Goal: Task Accomplishment & Management: Use online tool/utility

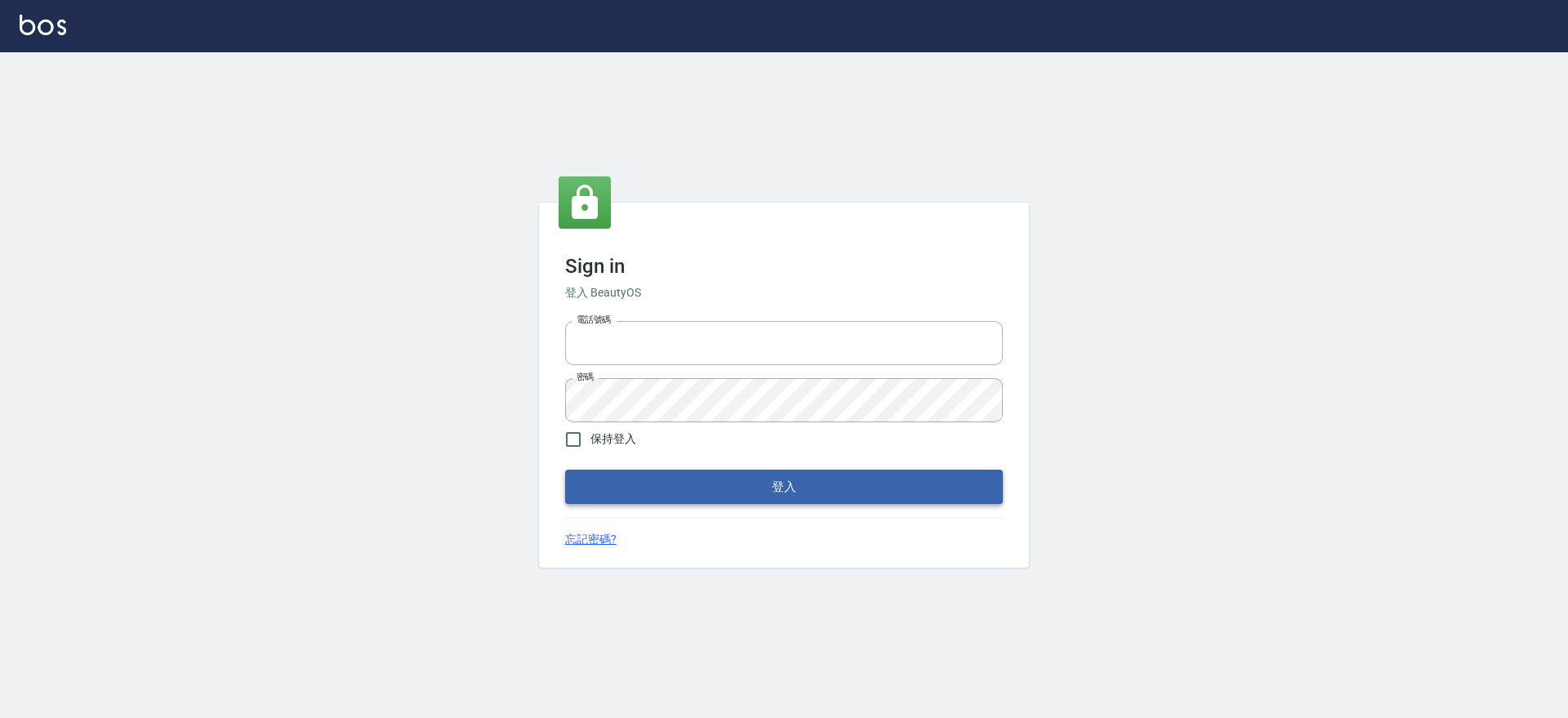
type input "0917735966"
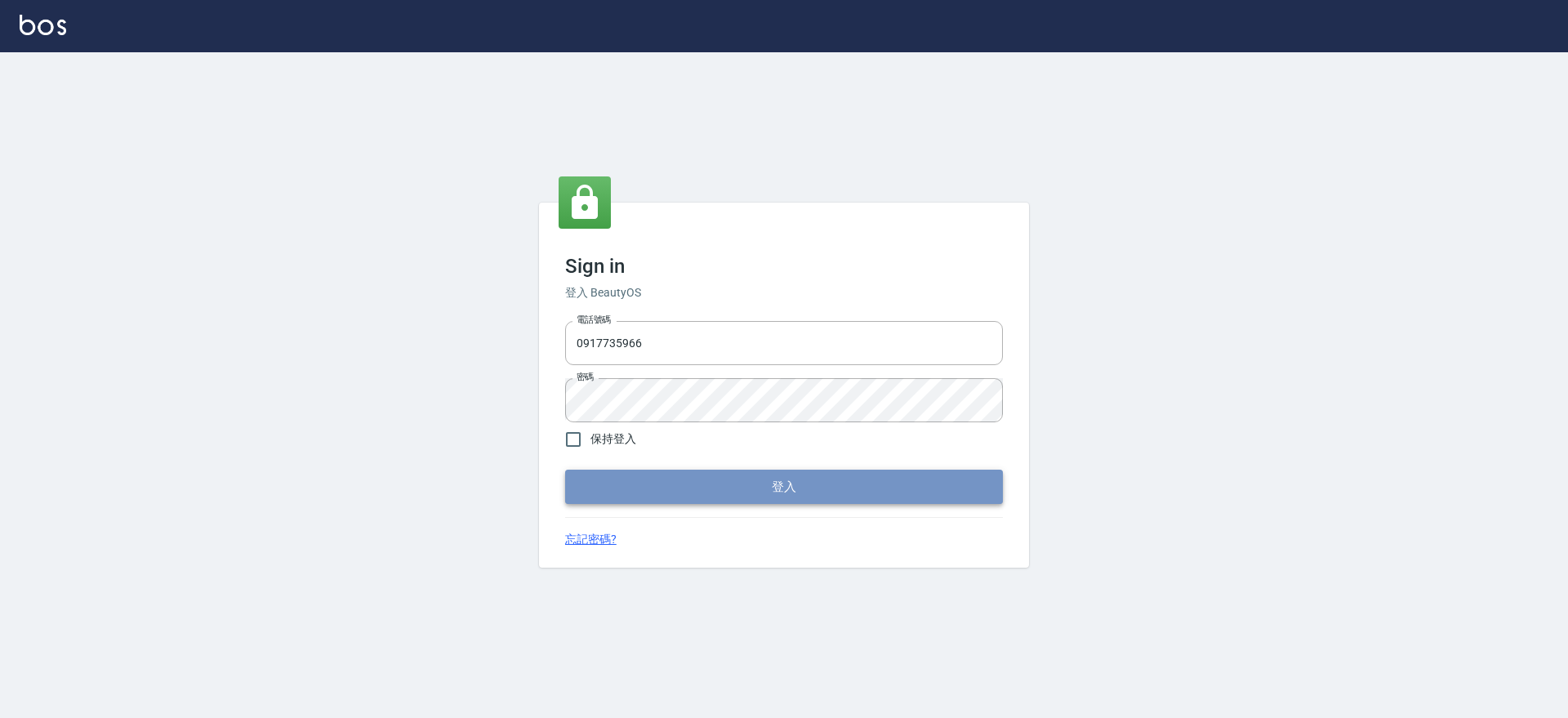
click at [898, 484] on button "登入" at bounding box center [784, 486] width 438 height 34
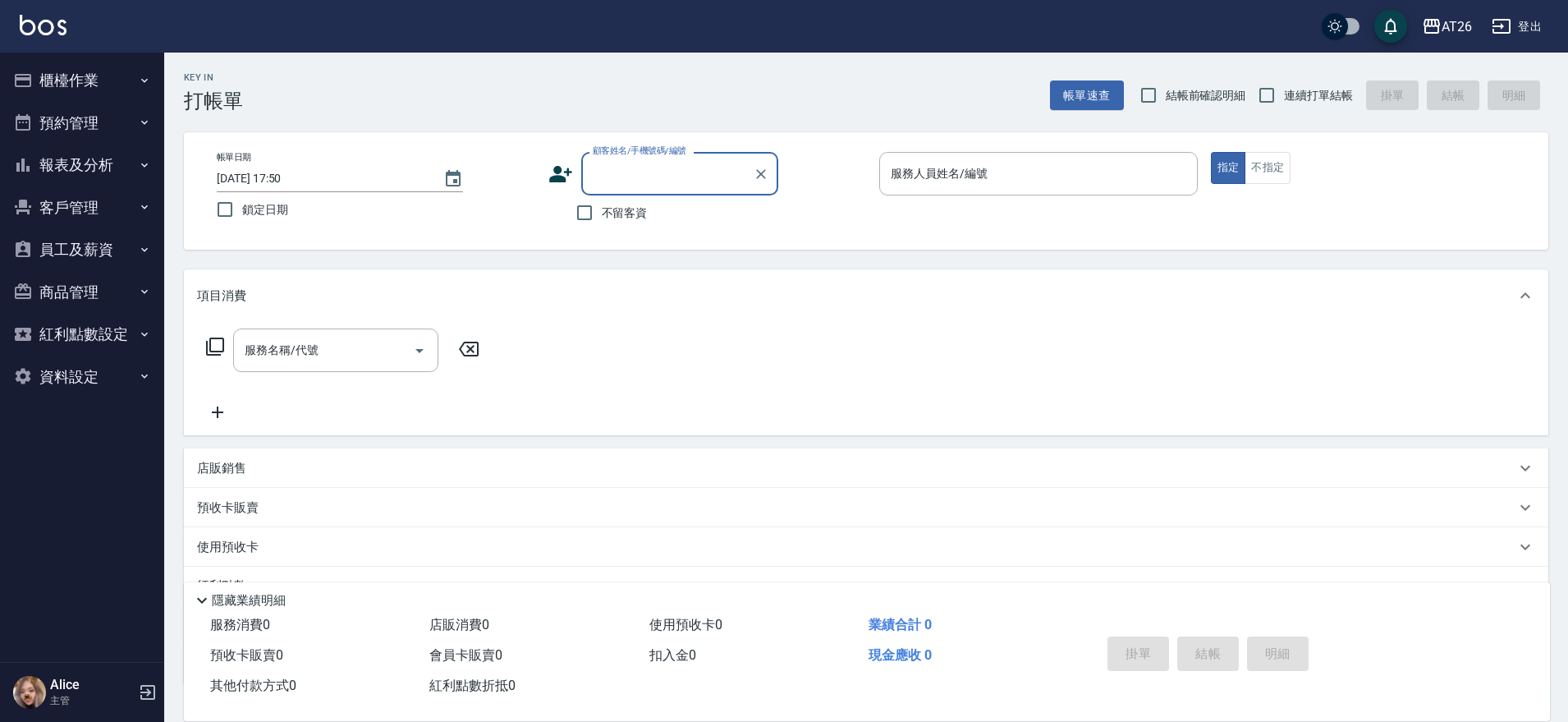
click at [130, 77] on button "櫃檯作業" at bounding box center [82, 81] width 151 height 43
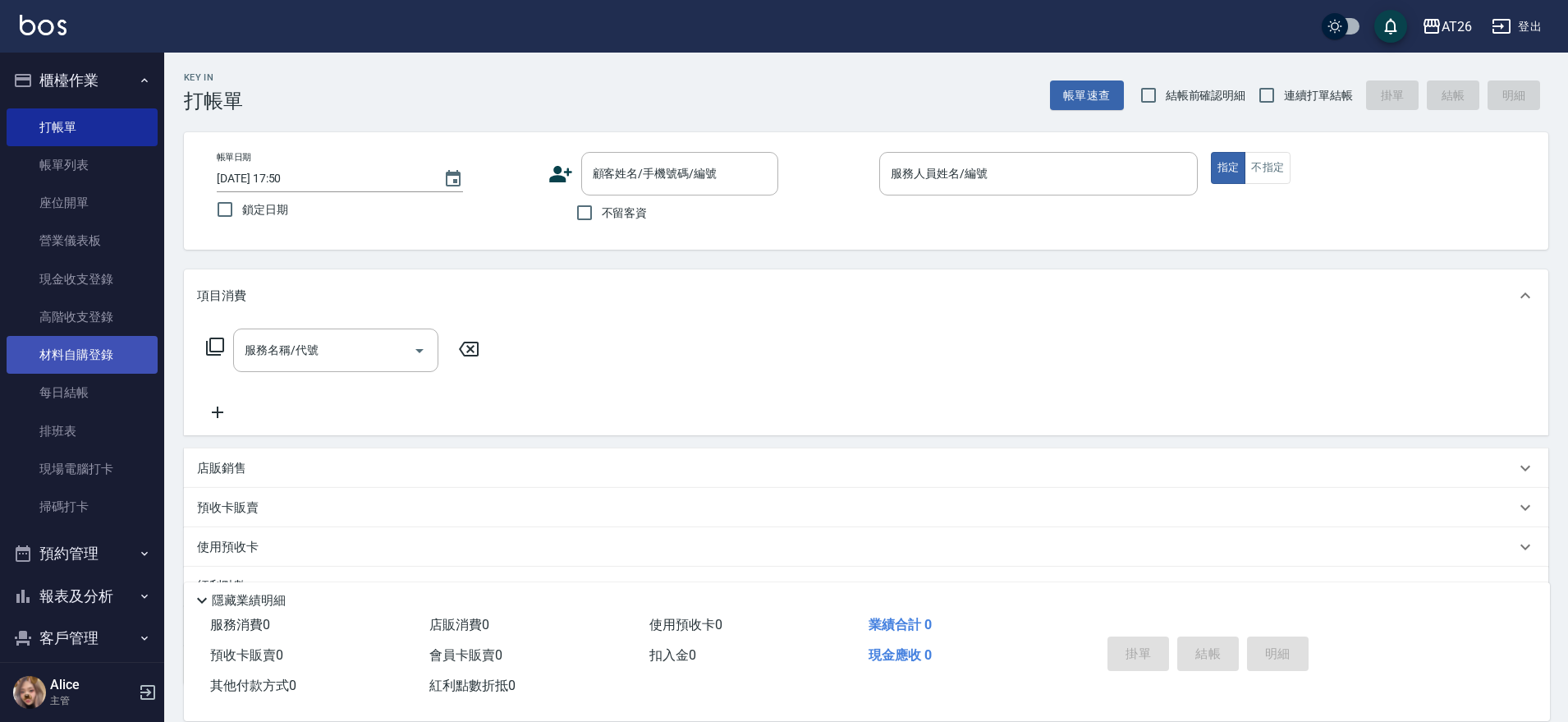
click at [92, 356] on link "材料自購登錄" at bounding box center [82, 355] width 151 height 38
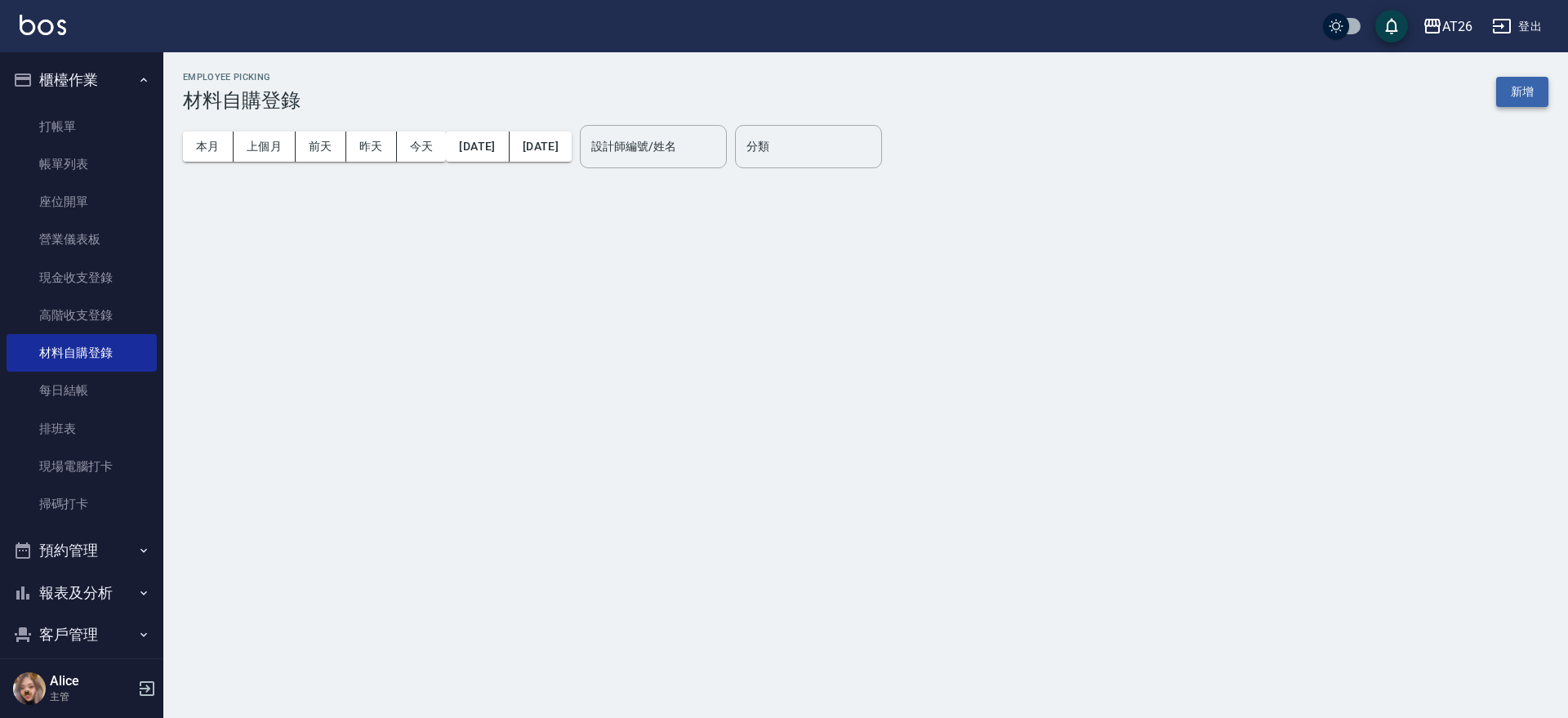
click at [1545, 77] on button "新增" at bounding box center [1522, 91] width 52 height 30
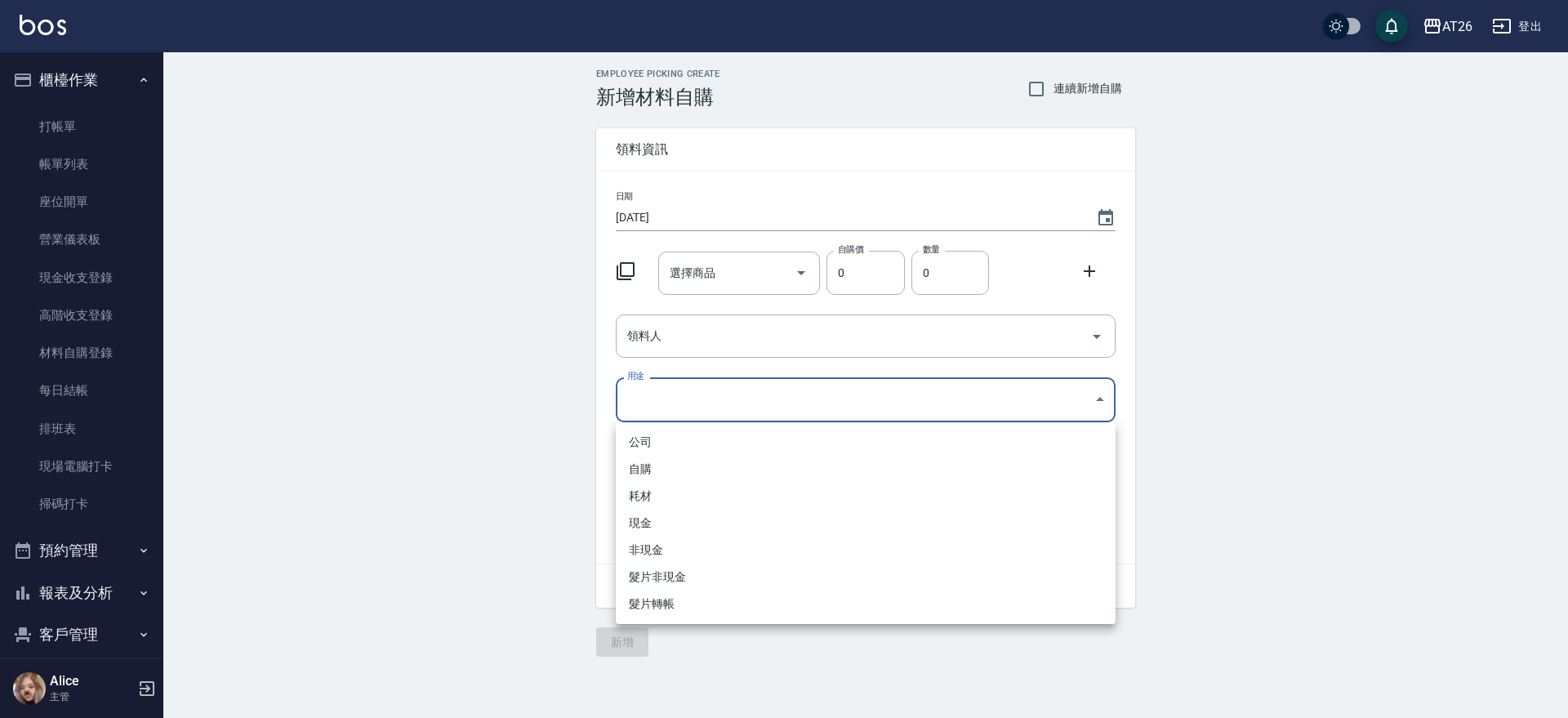
click at [778, 413] on body "AT26 登出 櫃檯作業 打帳單 帳單列表 座位開單 營業儀表板 現金收支登錄 高階收支登錄 材料自購登錄 每日結帳 排班表 現場電腦打卡 掃碼打卡 預約管理…" at bounding box center [784, 359] width 1568 height 718
click at [685, 472] on li "自購" at bounding box center [866, 469] width 500 height 27
click at [666, 402] on body "AT26 登出 櫃檯作業 打帳單 帳單列表 座位開單 營業儀表板 現金收支登錄 高階收支登錄 材料自購登錄 每日結帳 排班表 現場電腦打卡 掃碼打卡 預約管理…" at bounding box center [784, 359] width 1568 height 718
click at [683, 483] on li "耗材" at bounding box center [866, 496] width 500 height 27
type input "耗材"
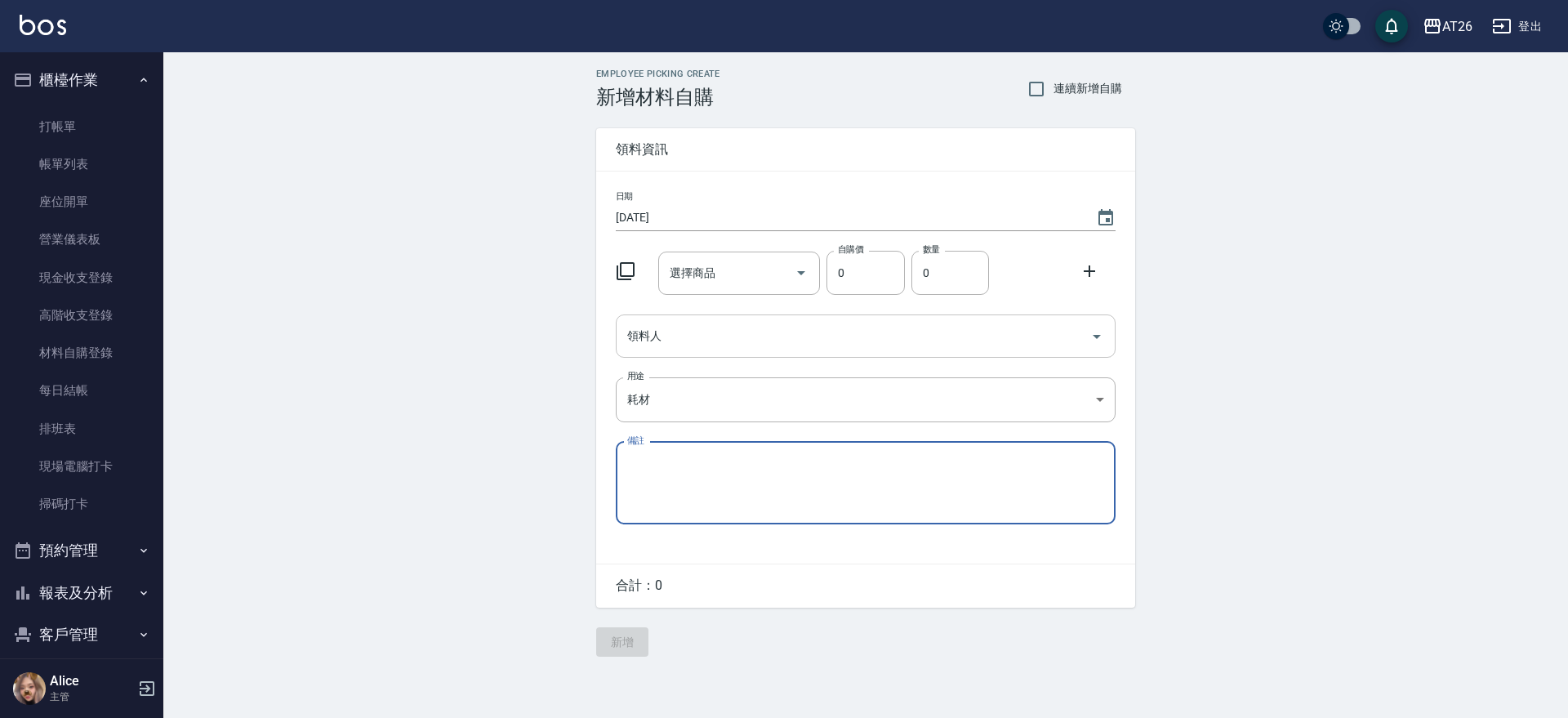
click at [729, 330] on input "領料人" at bounding box center [853, 336] width 461 height 29
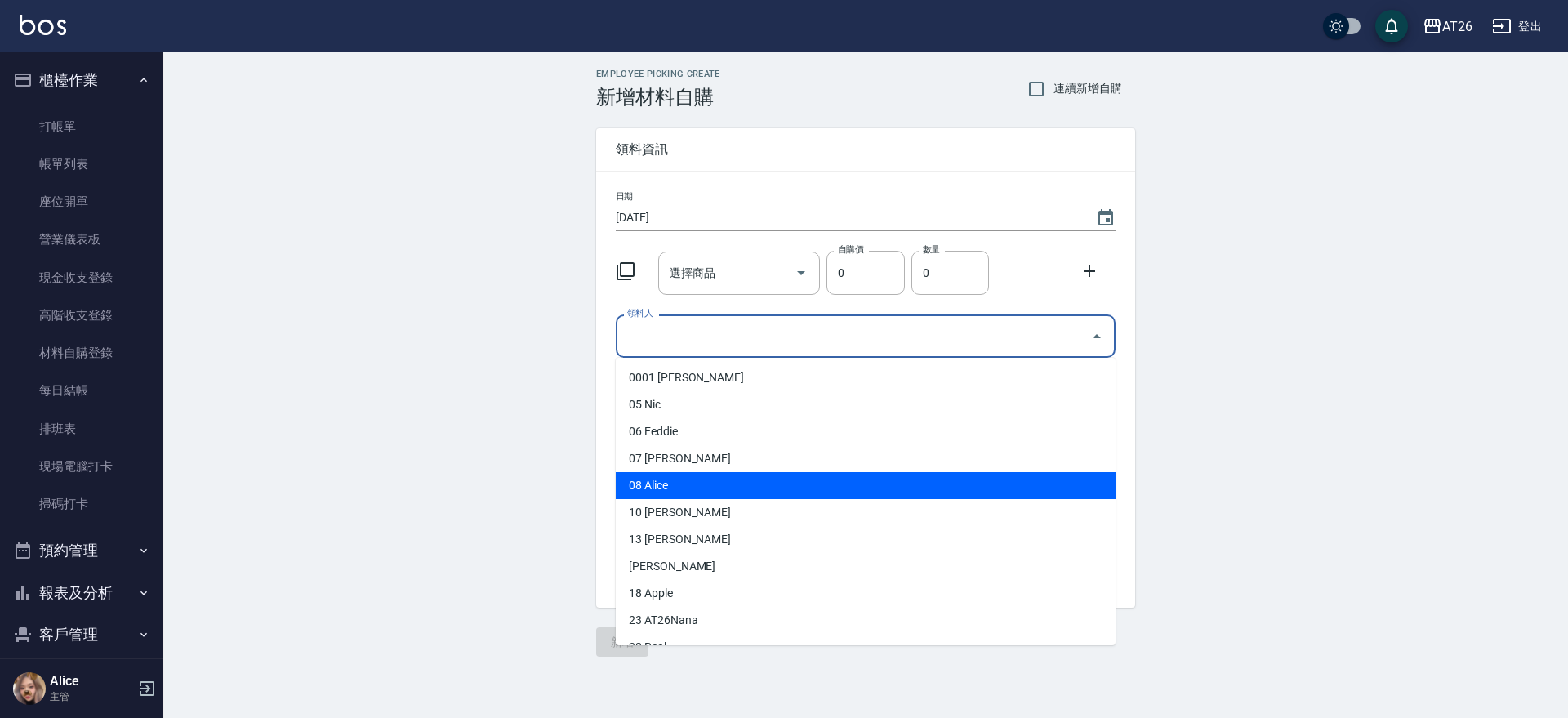
drag, startPoint x: 672, startPoint y: 490, endPoint x: 666, endPoint y: 498, distance: 10.0
click at [672, 490] on li "08 Alice" at bounding box center [866, 485] width 500 height 27
type input "Alice"
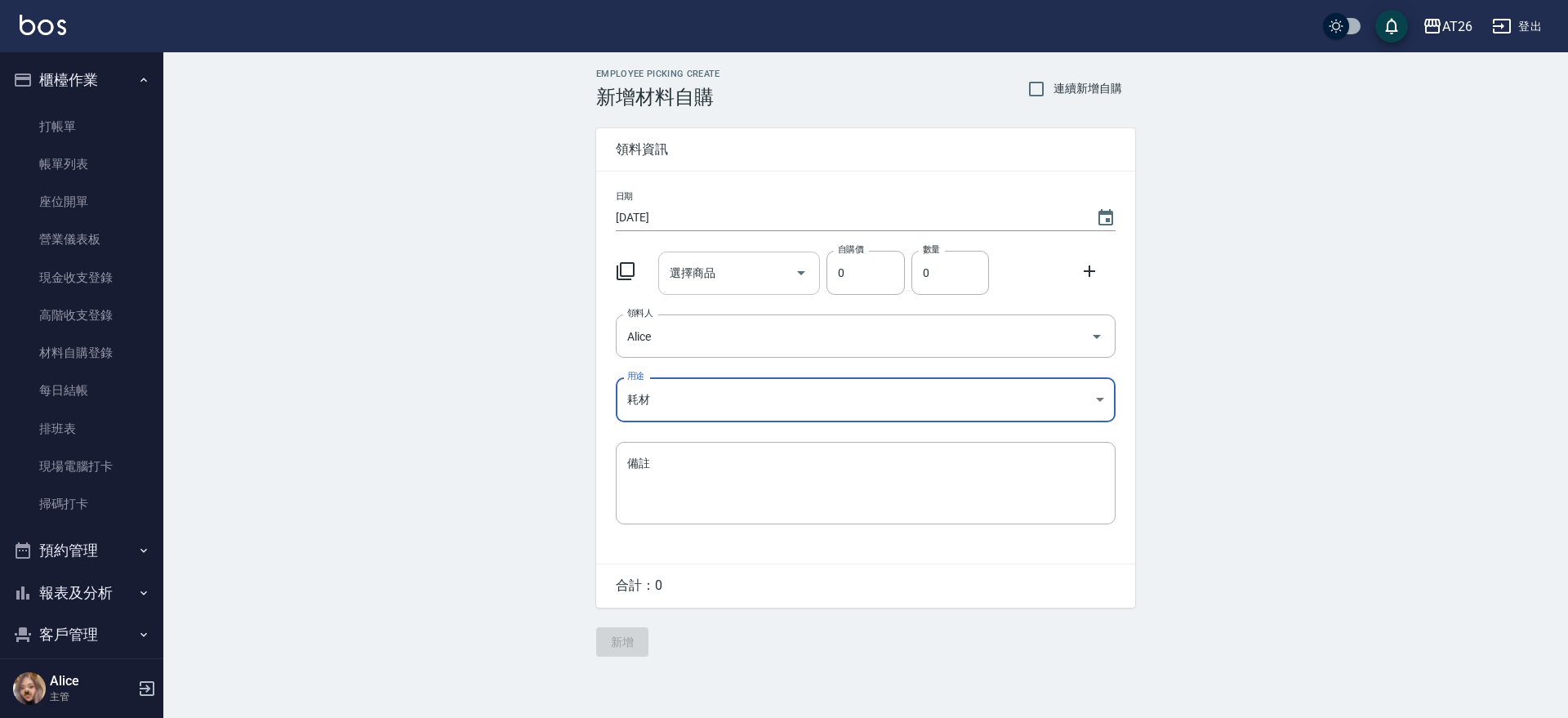
drag, startPoint x: 721, startPoint y: 267, endPoint x: 712, endPoint y: 294, distance: 28.5
click at [715, 290] on div "選擇商品" at bounding box center [740, 273] width 163 height 43
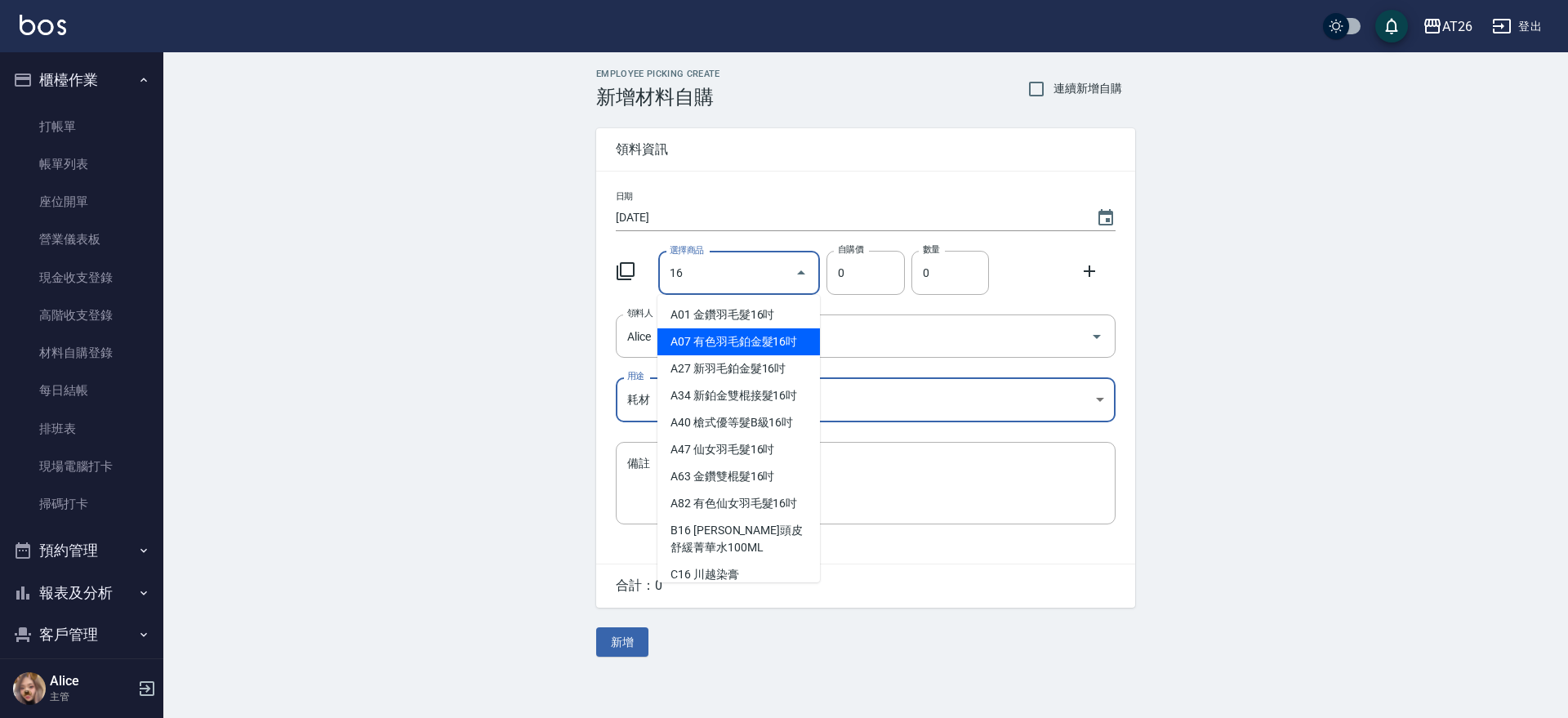
type input "有色羽毛鉑金髮16吋"
type input "1930"
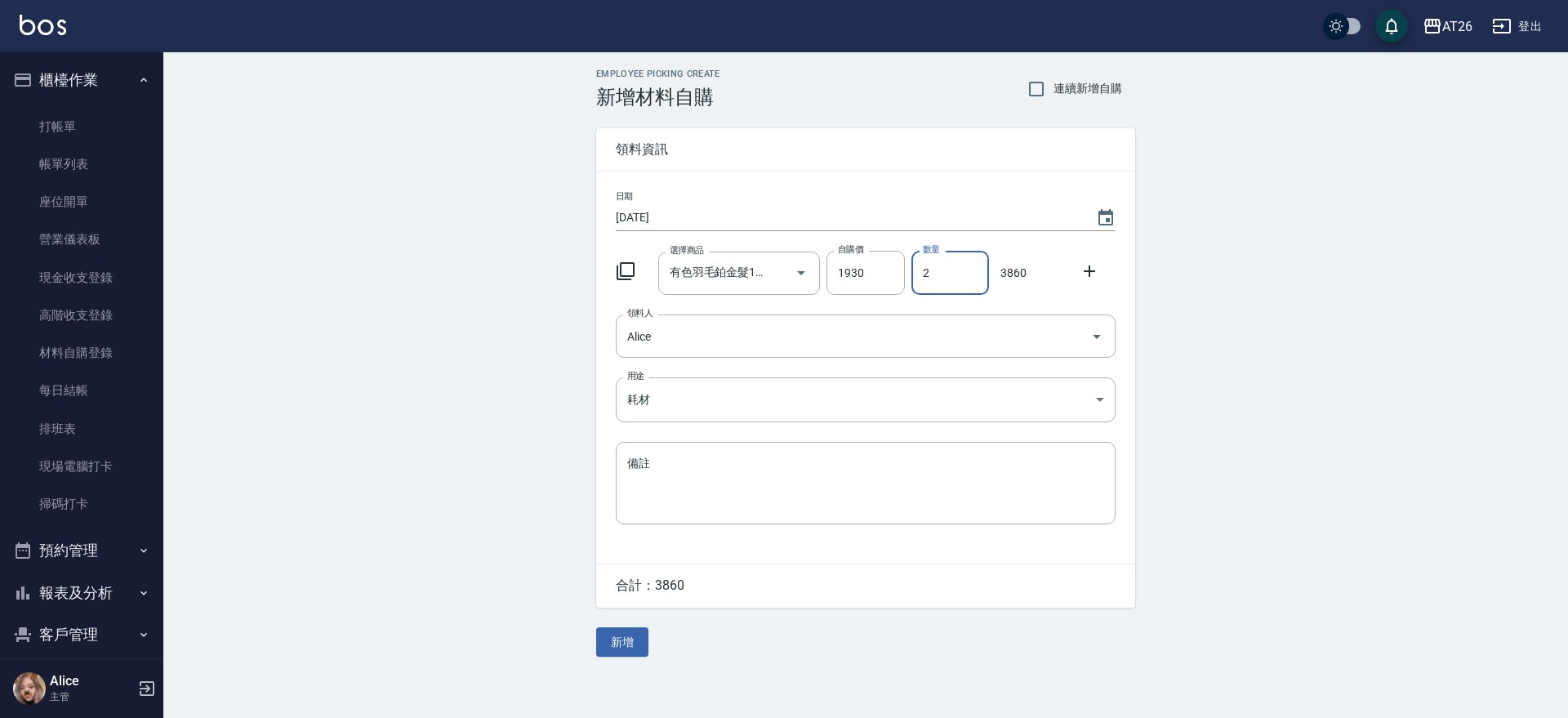
type input "2"
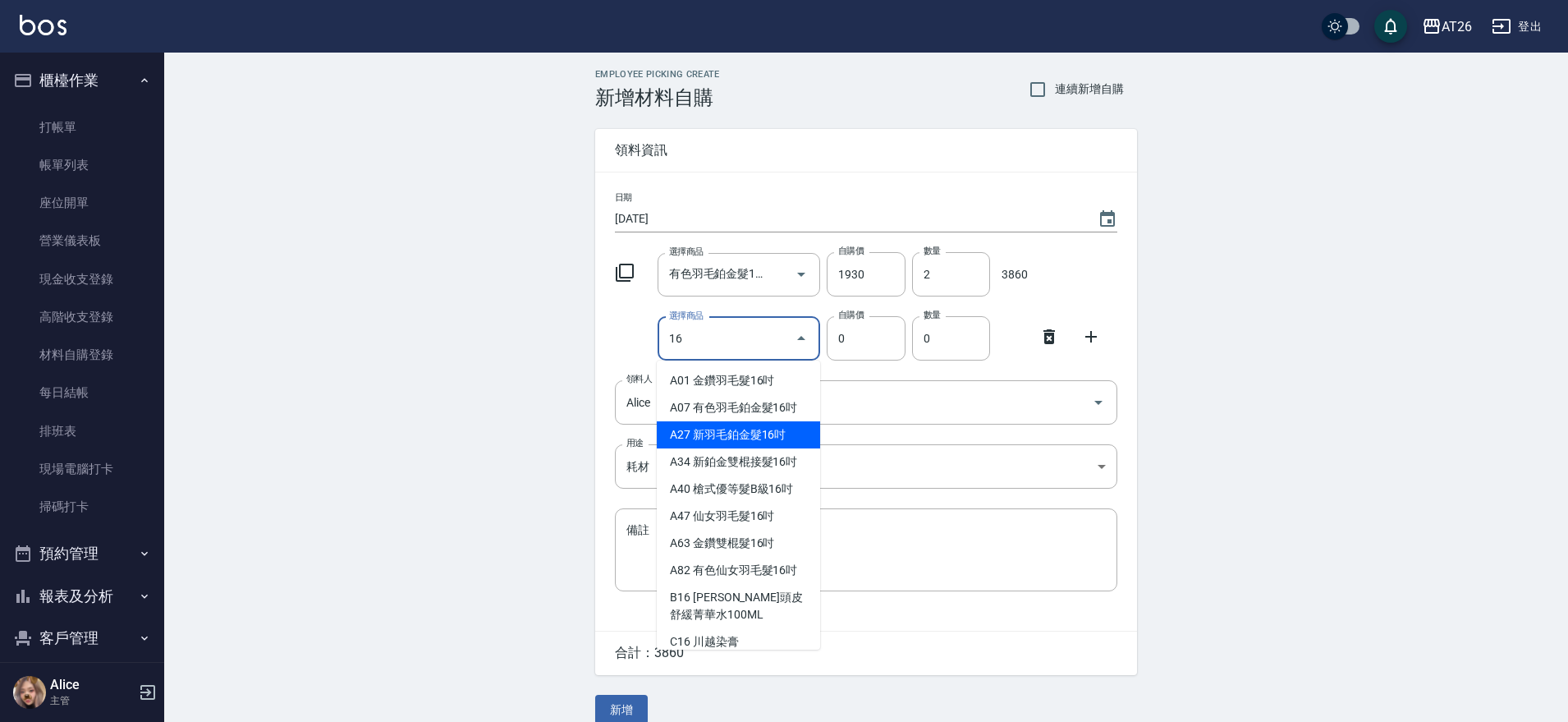
type input "新羽毛鉑金髮16吋"
type input "1780"
type input "1"
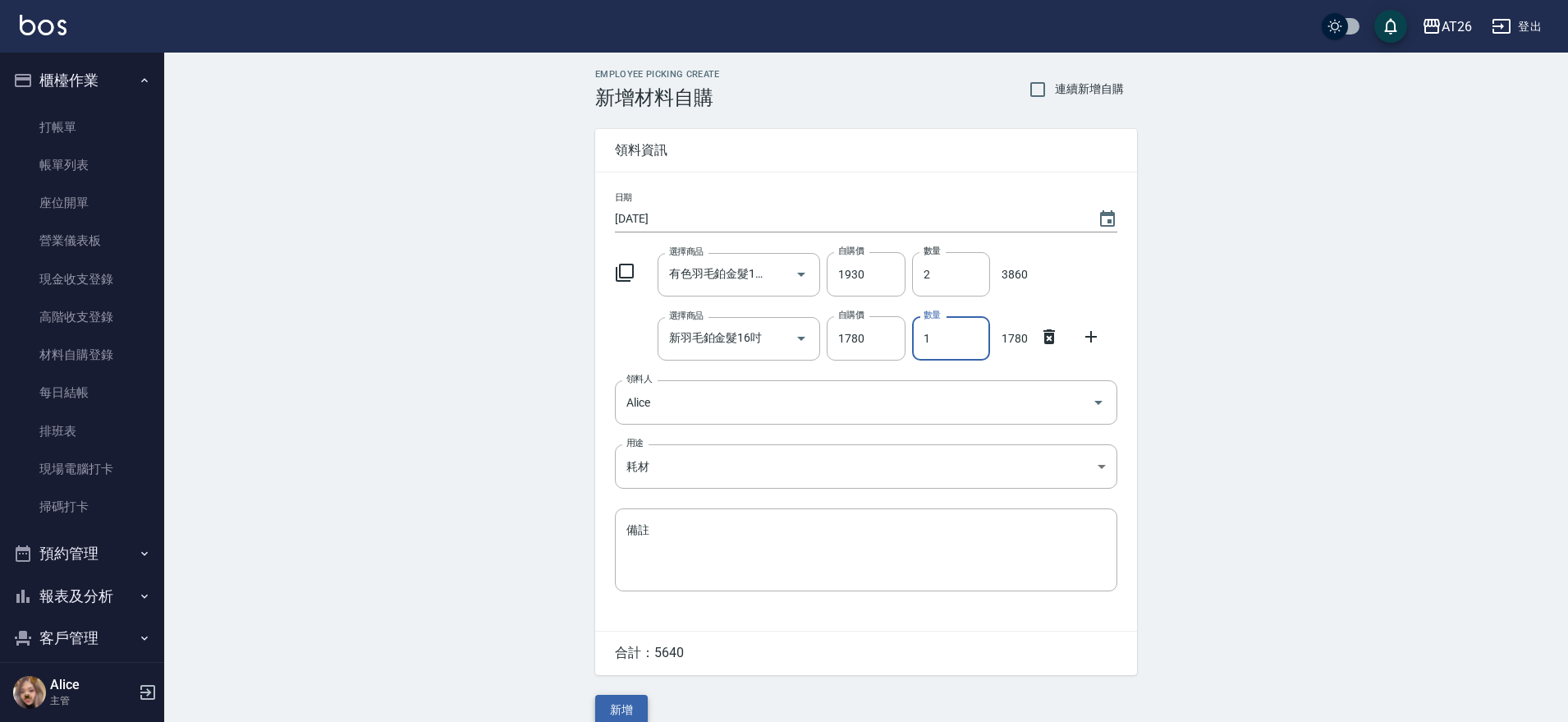
click at [635, 701] on button "新增" at bounding box center [621, 709] width 52 height 30
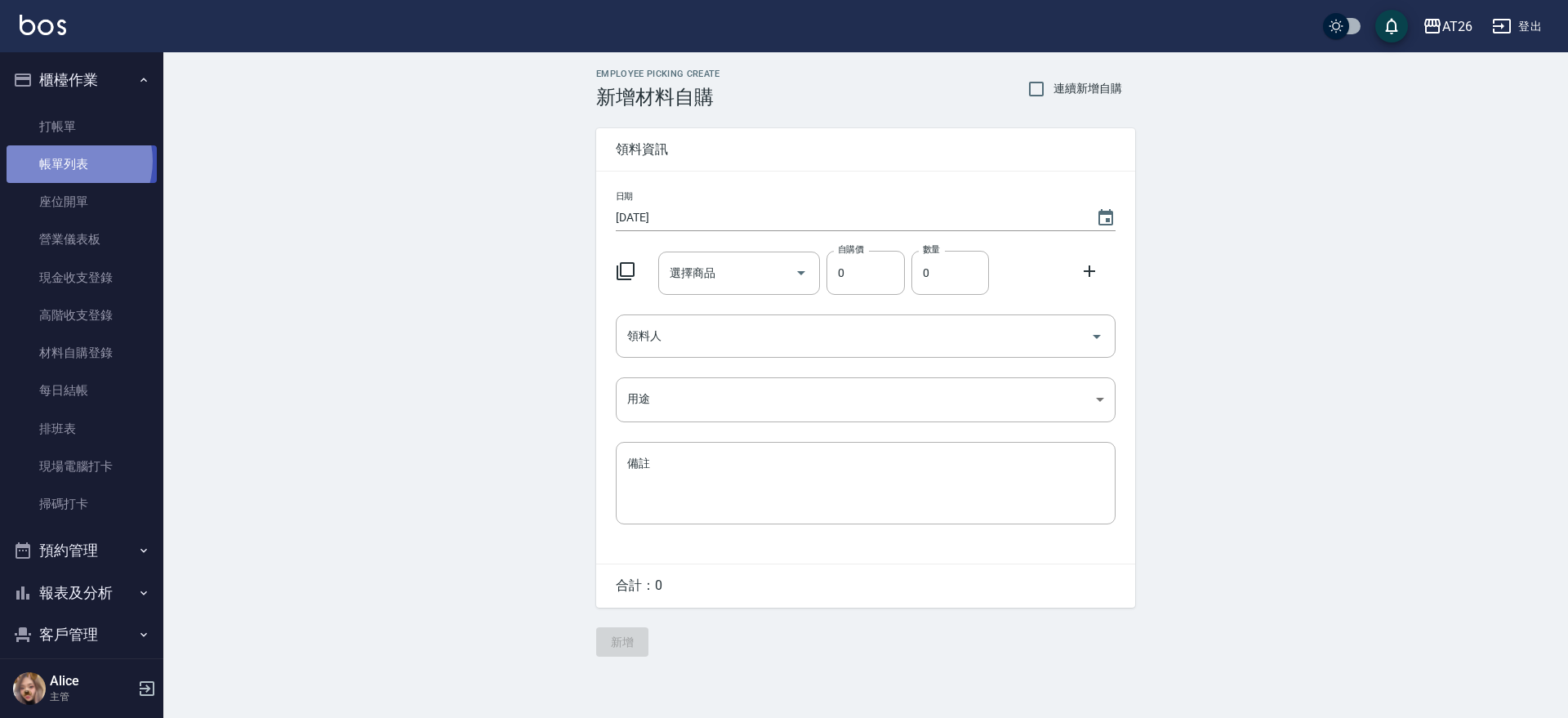
click at [68, 161] on link "帳單列表" at bounding box center [82, 164] width 150 height 37
